Goal: Navigation & Orientation: Find specific page/section

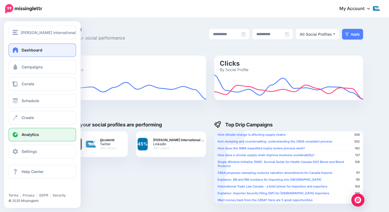
scroll to position [181, 0]
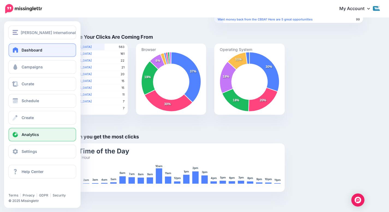
click at [19, 53] on link "Dashboard" at bounding box center [42, 50] width 68 height 14
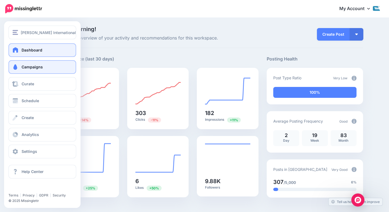
click at [17, 66] on span at bounding box center [15, 66] width 7 height 5
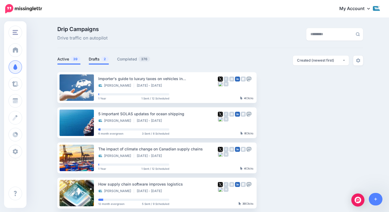
click at [103, 58] on span "2" at bounding box center [105, 58] width 8 height 5
